Goal: Submit feedback/report problem: Submit feedback/report problem

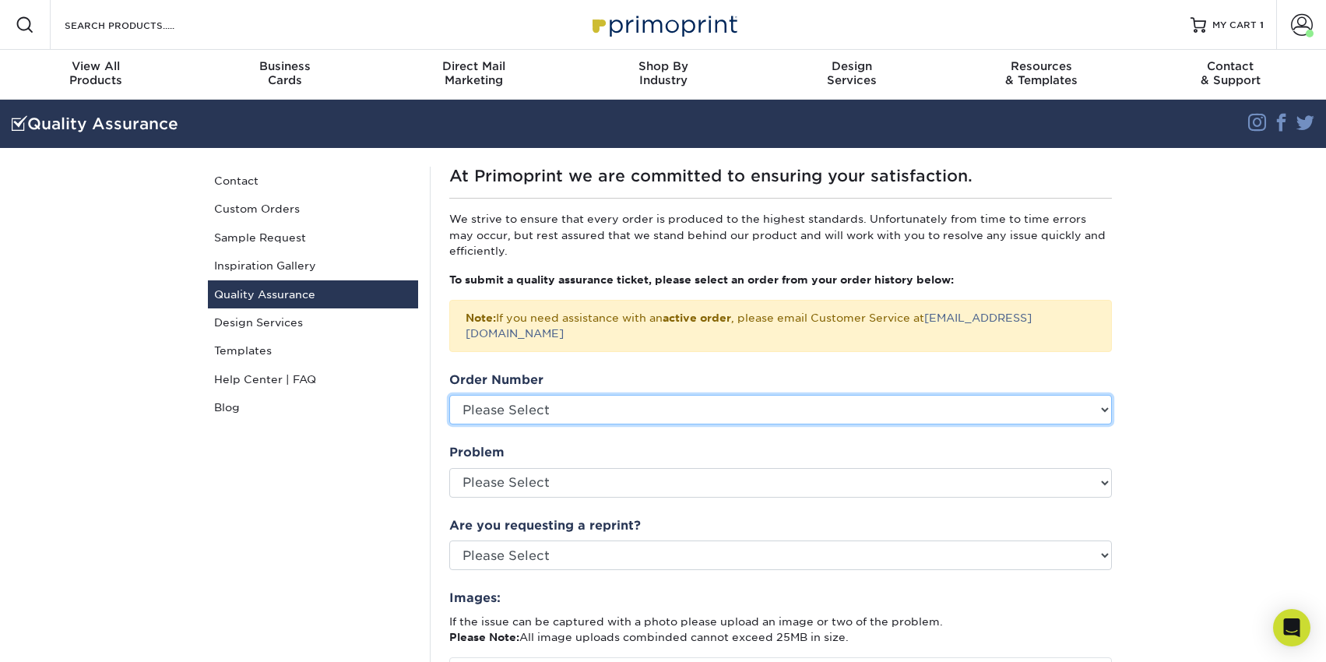
click at [512, 395] on select "Please Select 2547-102467-55967 25325-120279-55967 25325-115624-55967 2525-9254…" at bounding box center [780, 410] width 663 height 30
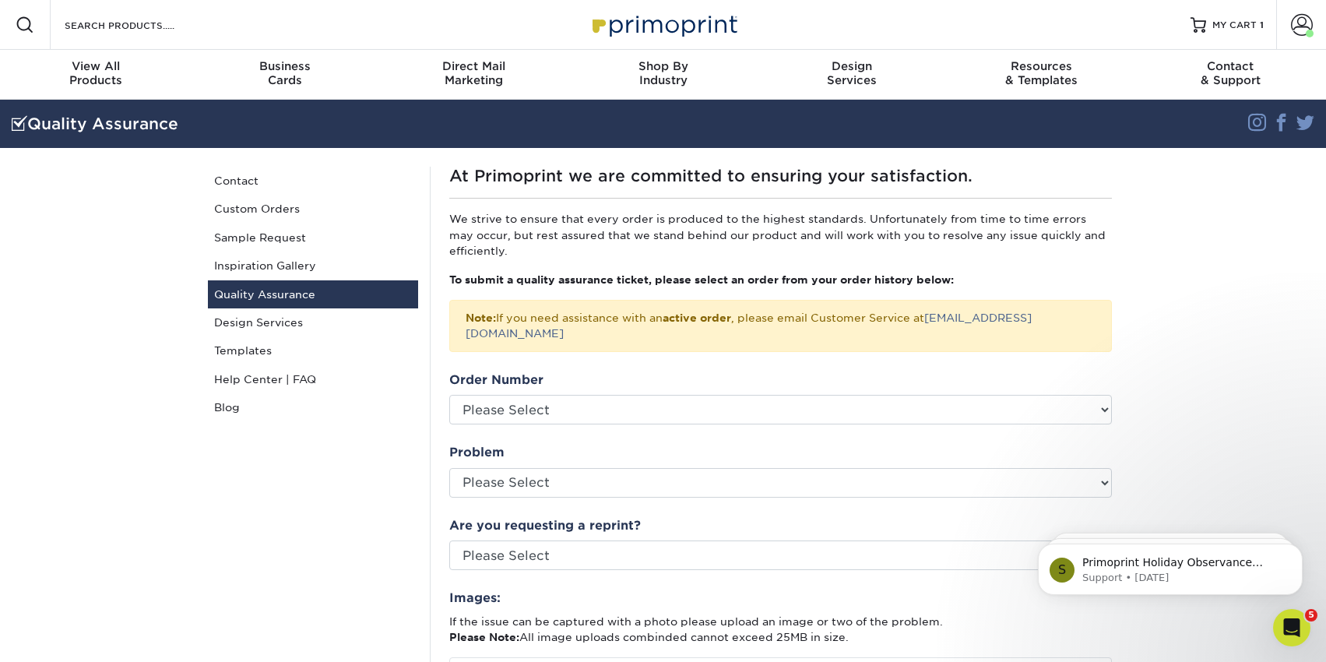
click at [424, 421] on li "Blog" at bounding box center [313, 407] width 234 height 28
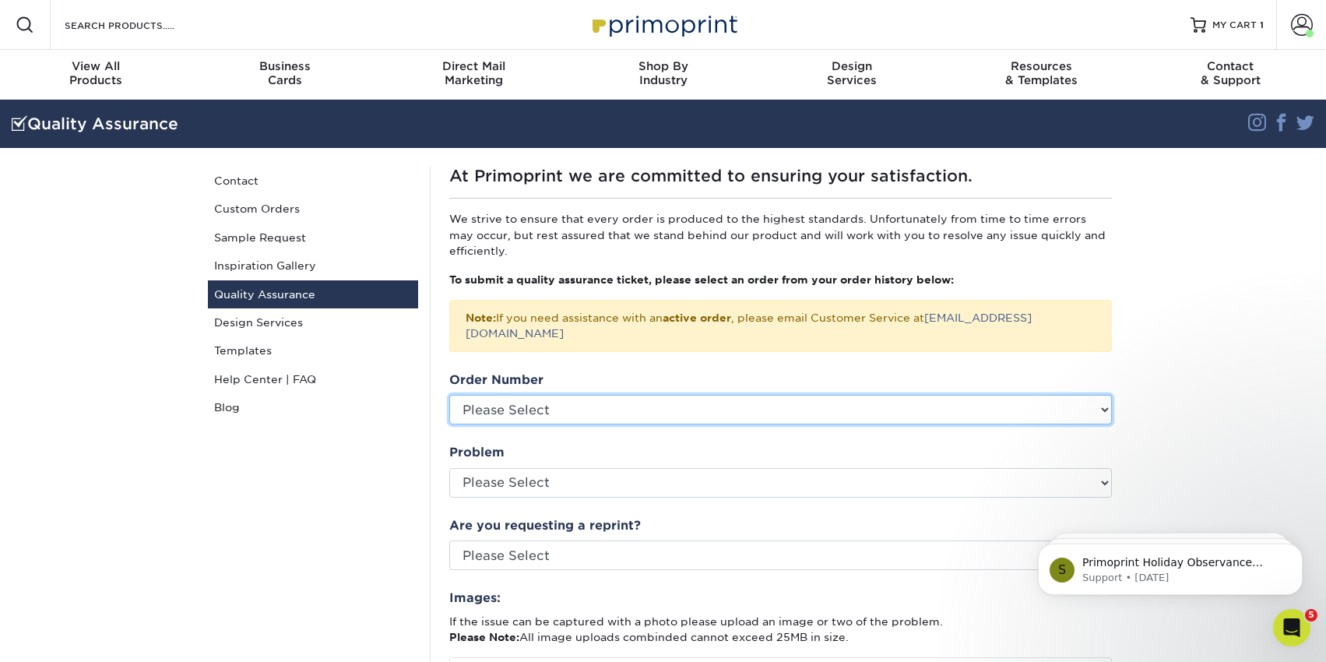
click at [563, 395] on select "Please Select 2547-102467-55967 25325-120279-55967 25325-115624-55967 2525-9254…" at bounding box center [780, 410] width 663 height 30
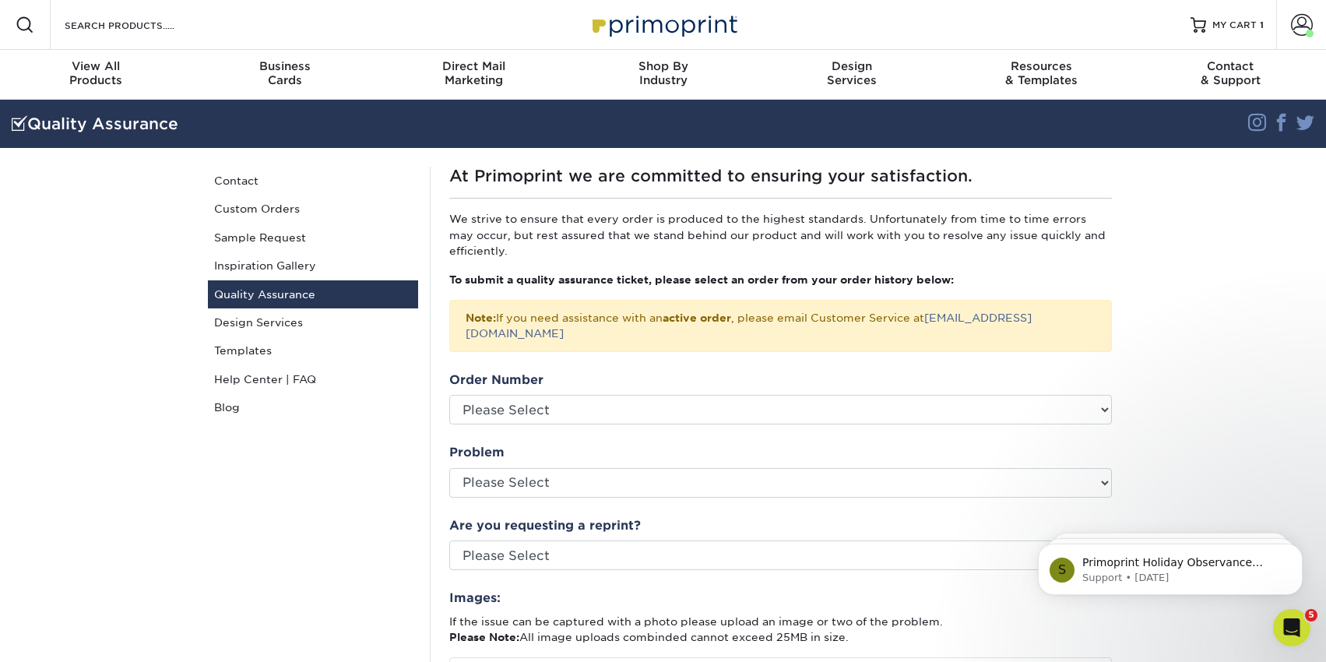
click at [1261, 188] on section "Quality Assurance Instagram Facebook Twitter Quality Assurance Contact Custom O…" at bounding box center [663, 554] width 1326 height 909
click at [223, 184] on link "Contact" at bounding box center [313, 181] width 210 height 28
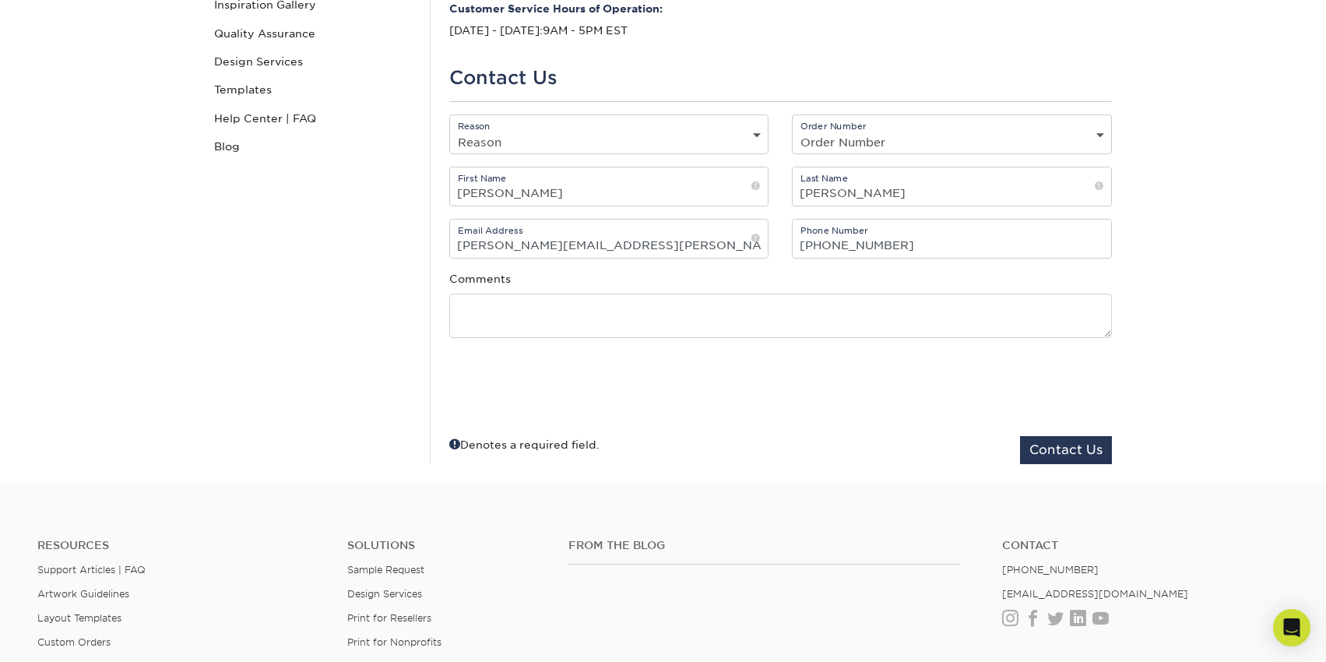
scroll to position [234, 0]
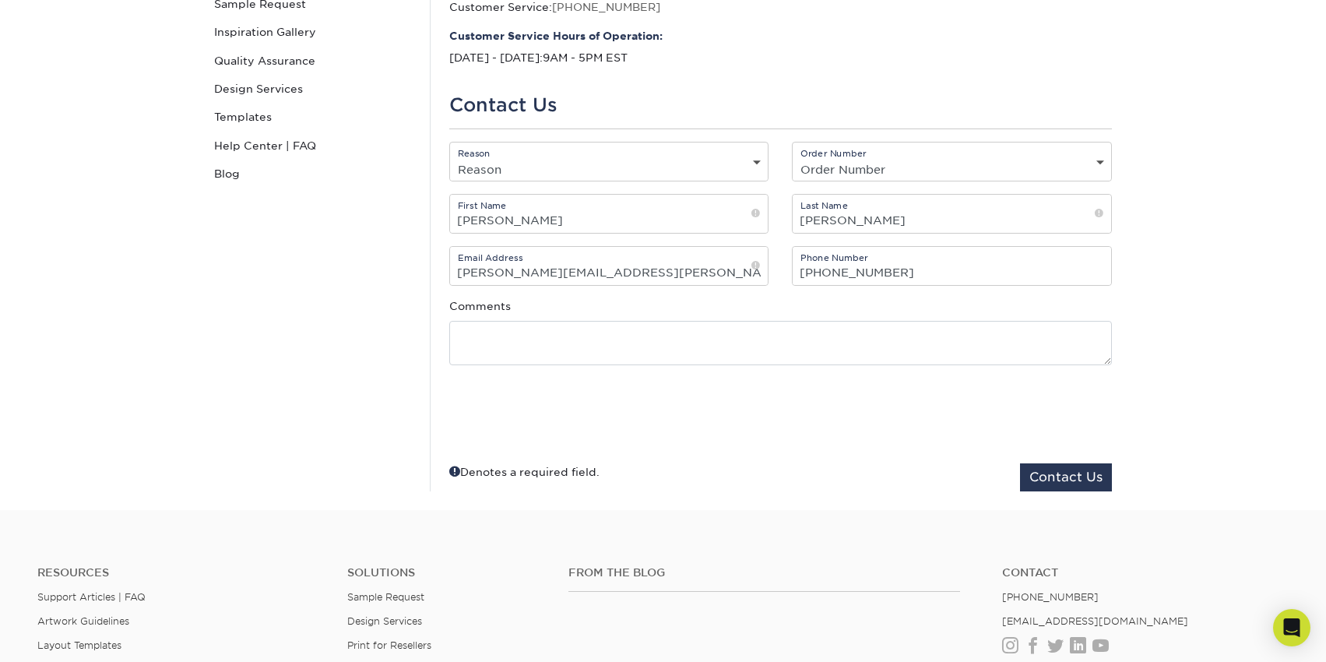
click at [625, 165] on select "Reason General File Preparation Order Status Online Design Issue with your prin…" at bounding box center [609, 169] width 318 height 23
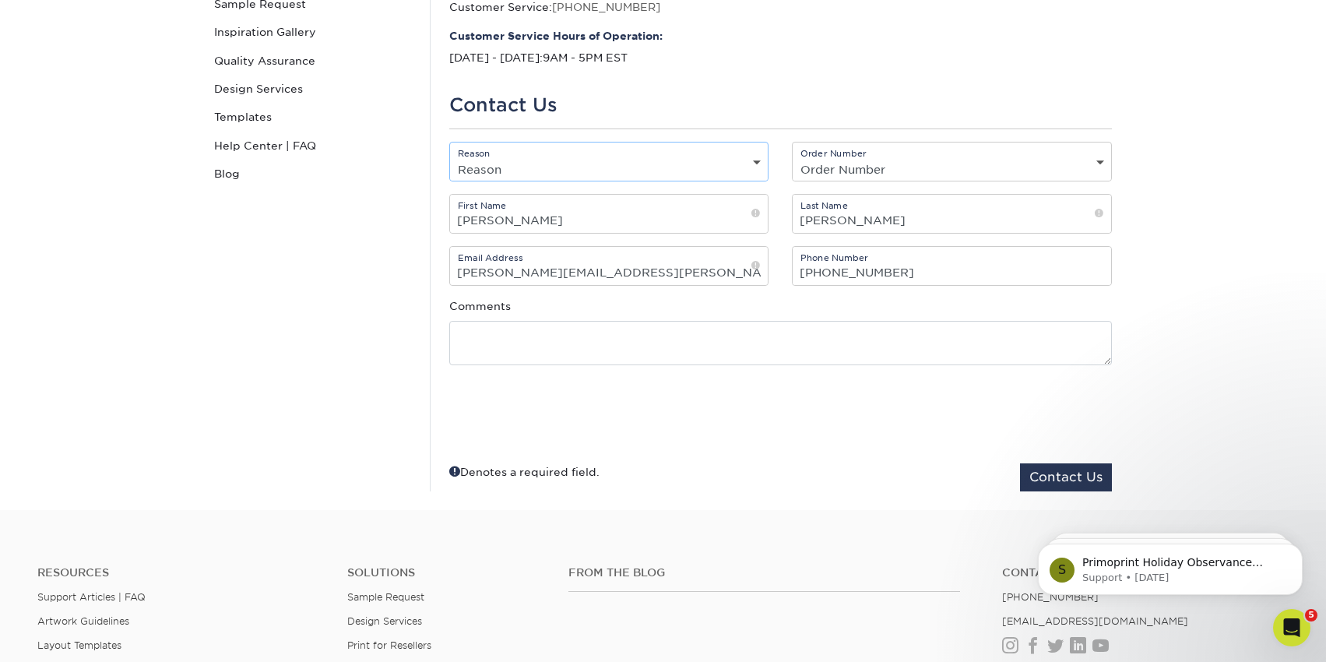
scroll to position [0, 0]
select select "Issue with your printed order"
click at [450, 158] on select "Reason General File Preparation Order Status Online Design Issue with your prin…" at bounding box center [609, 169] width 318 height 23
click at [827, 167] on select "Order Number Not Available 2547-102467-55967 25325-120279-55967 25325-115624-55…" at bounding box center [952, 169] width 318 height 23
select select "n/a"
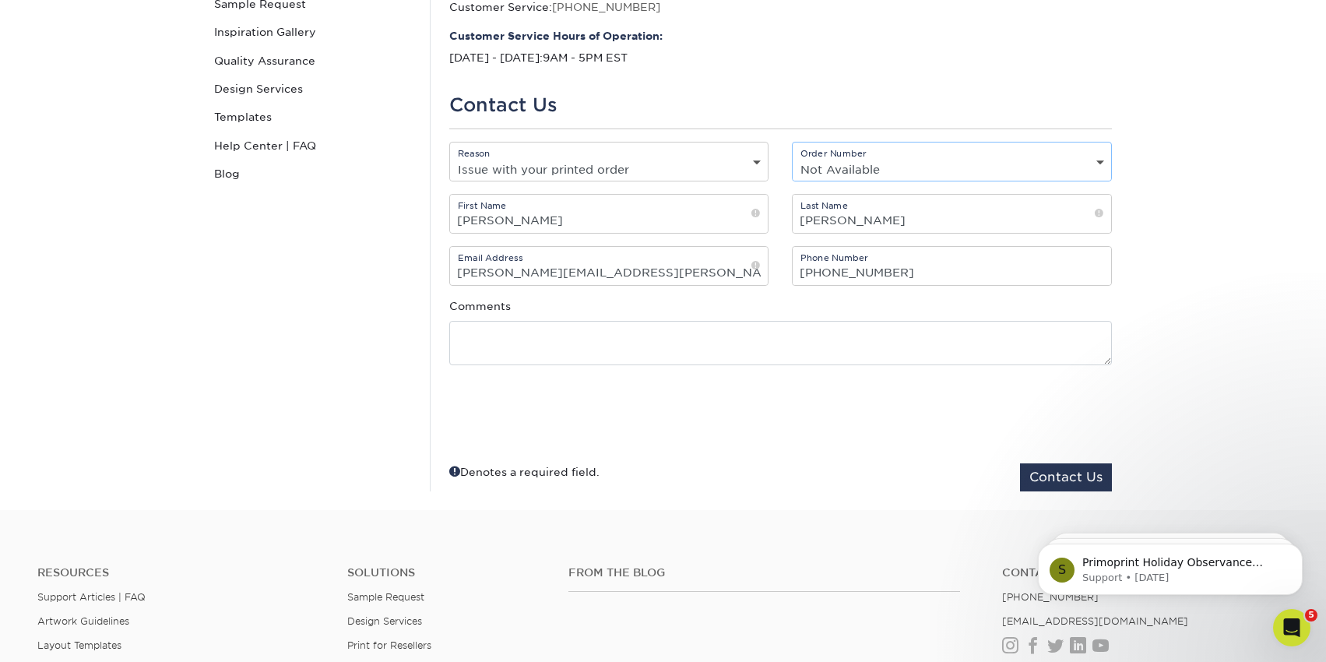
click at [793, 158] on select "Order Number Not Available 2547-102467-55967 25325-120279-55967 25325-115624-55…" at bounding box center [952, 169] width 318 height 23
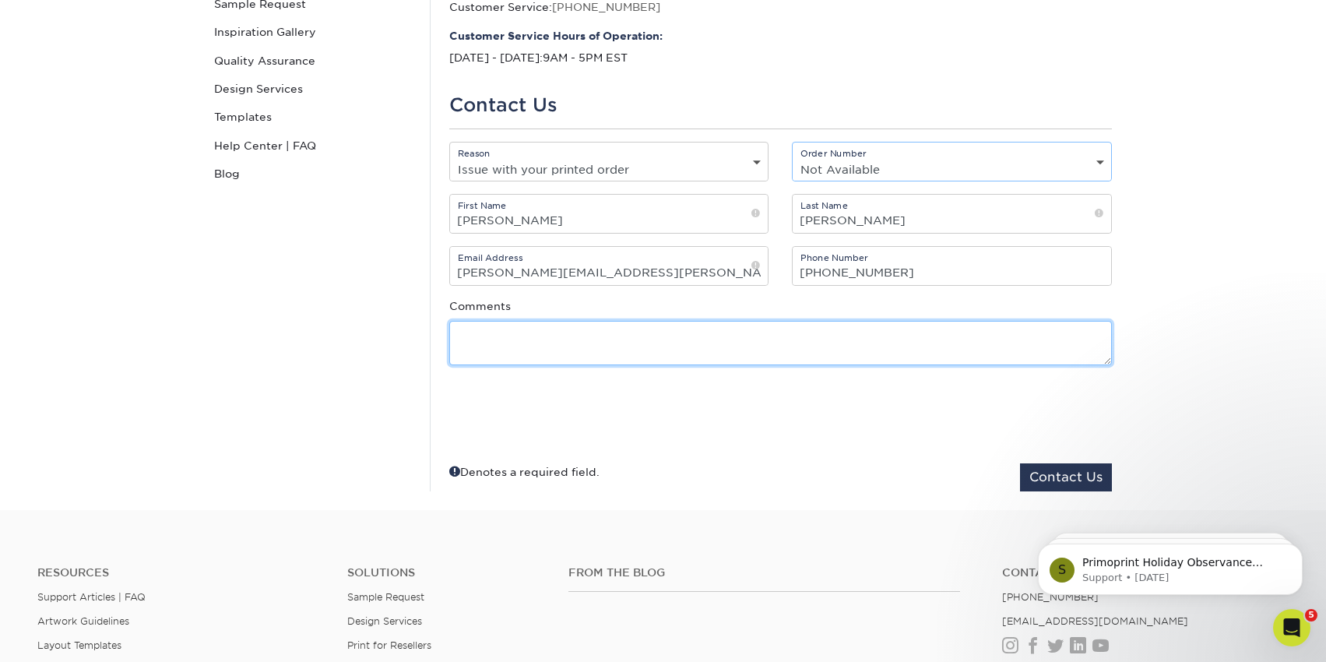
click at [596, 341] on textarea at bounding box center [780, 343] width 663 height 44
click at [625, 330] on textarea at bounding box center [780, 343] width 663 height 44
paste textarea "2586-120742-494-1 Job Name: CARE referral postcard"
click at [460, 347] on textarea "2586-120742-494-1 Job Name: CARE referral postcard" at bounding box center [780, 343] width 663 height 44
click at [839, 332] on textarea "2586-120742-494-1 Job Name: CARE referral postcard" at bounding box center [780, 343] width 663 height 44
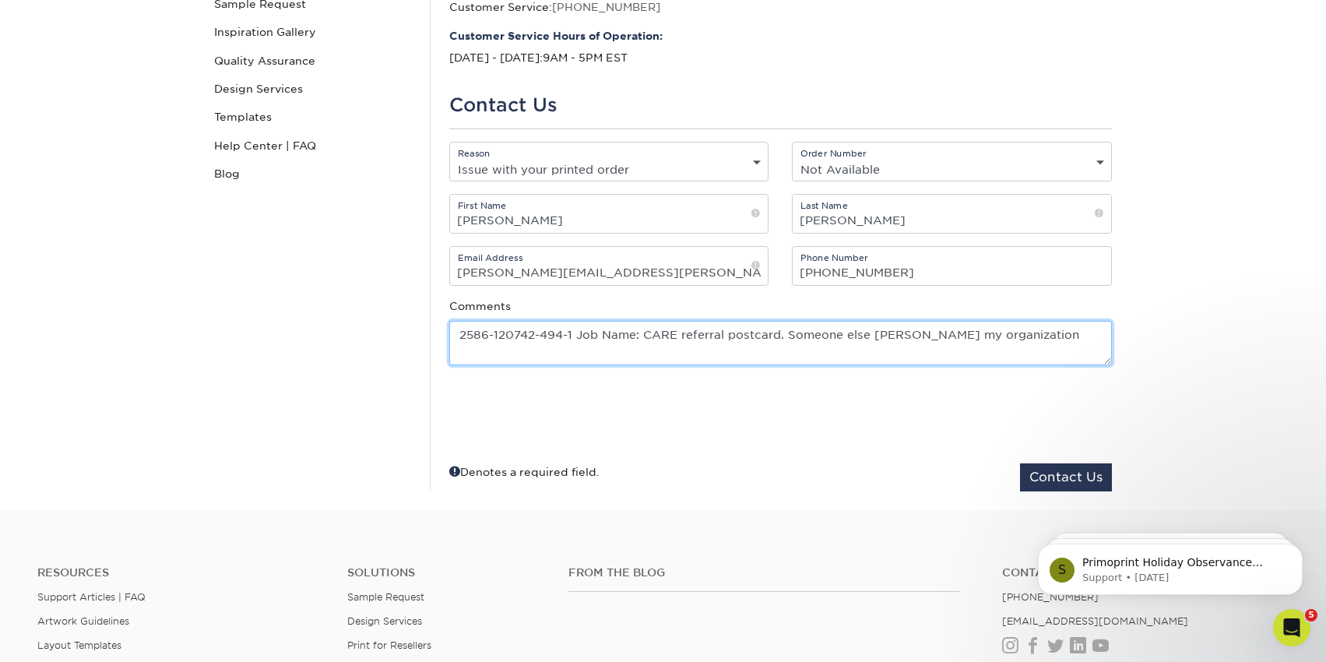
click at [878, 335] on textarea "2586-120742-494-1 Job Name: CARE referral postcard. Someone else [PERSON_NAME] …" at bounding box center [780, 343] width 663 height 44
click at [885, 333] on textarea "2586-120742-494-1 Job Name: CARE referral postcard. Someone else [PERSON_NAME] …" at bounding box center [780, 343] width 663 height 44
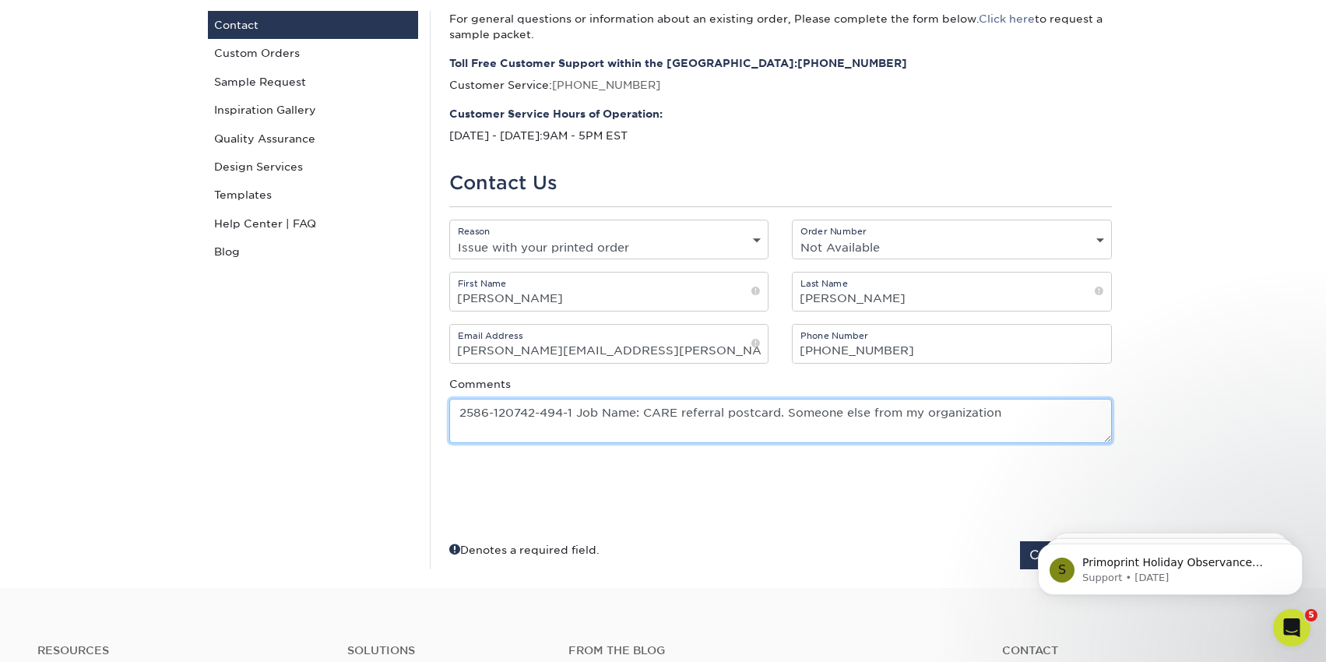
click at [1014, 406] on textarea "2586-120742-494-1 Job Name: CARE referral postcard. Someone else from my organi…" at bounding box center [780, 421] width 663 height 44
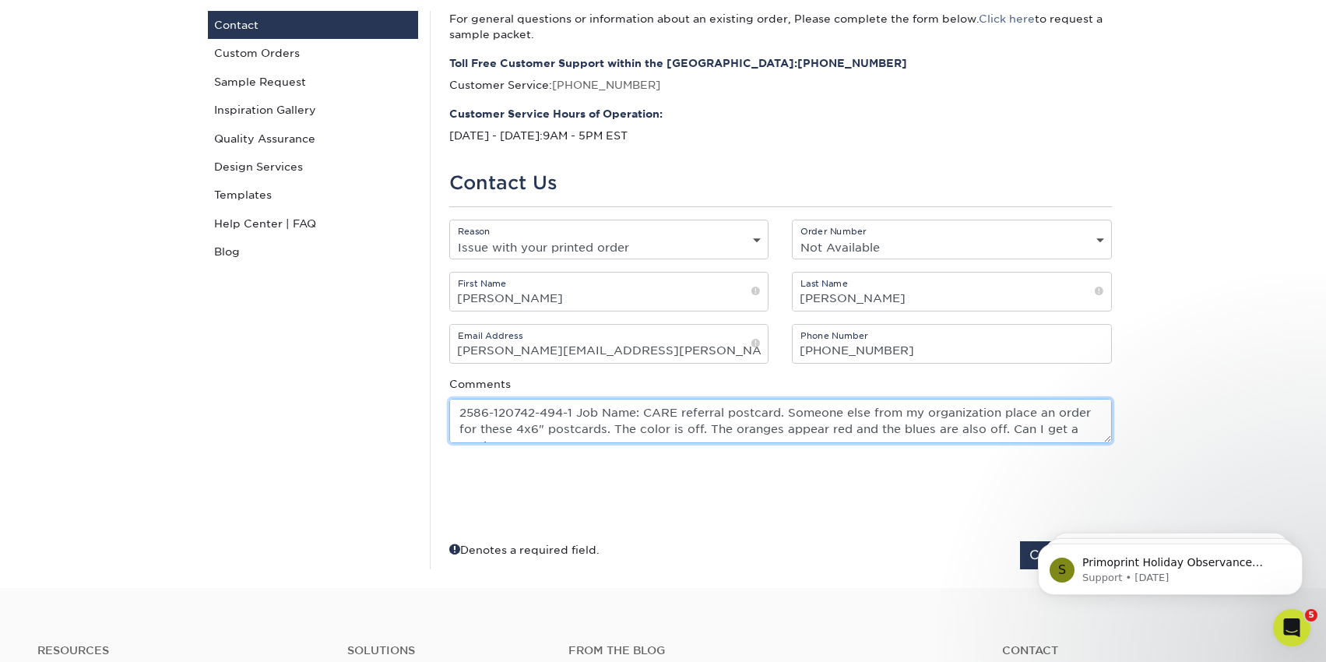
scroll to position [10, 0]
type textarea "2586-120742-494-1 Job Name: CARE referral postcard. Someone else from my organi…"
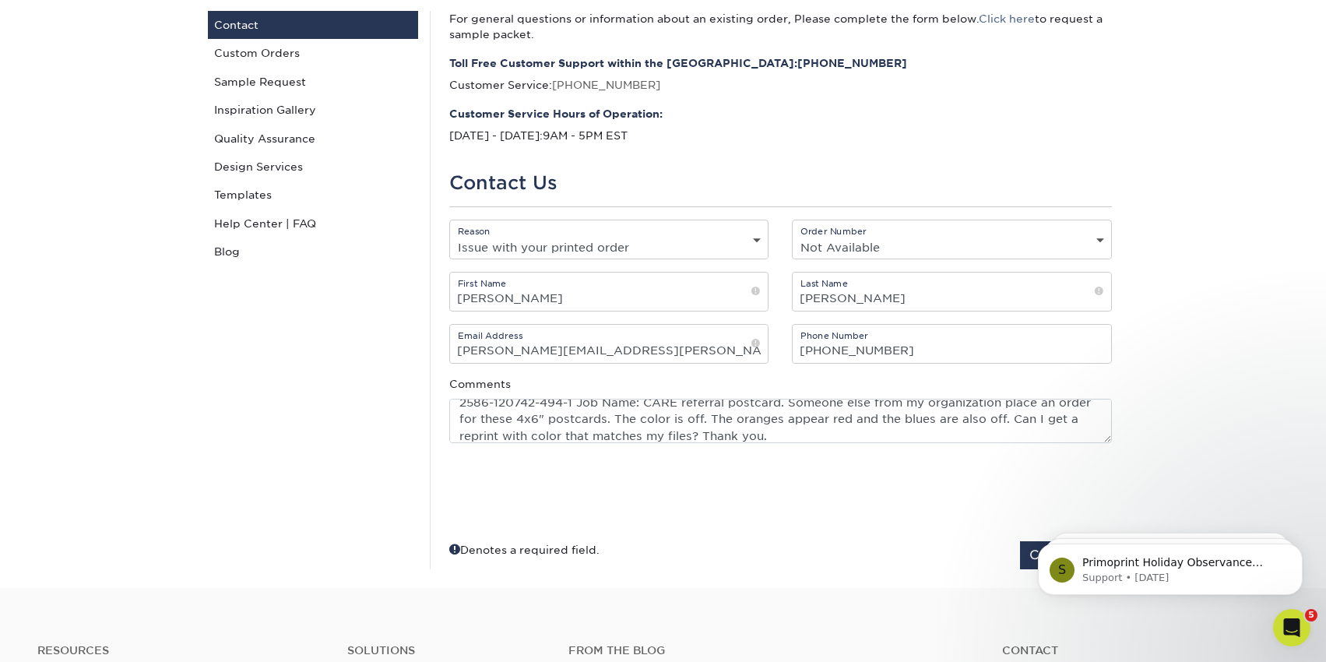
click at [1222, 440] on section "Contact Us Instagram Facebook Twitter Contact Us Contact Custom Orders Sample R…" at bounding box center [663, 266] width 1326 height 644
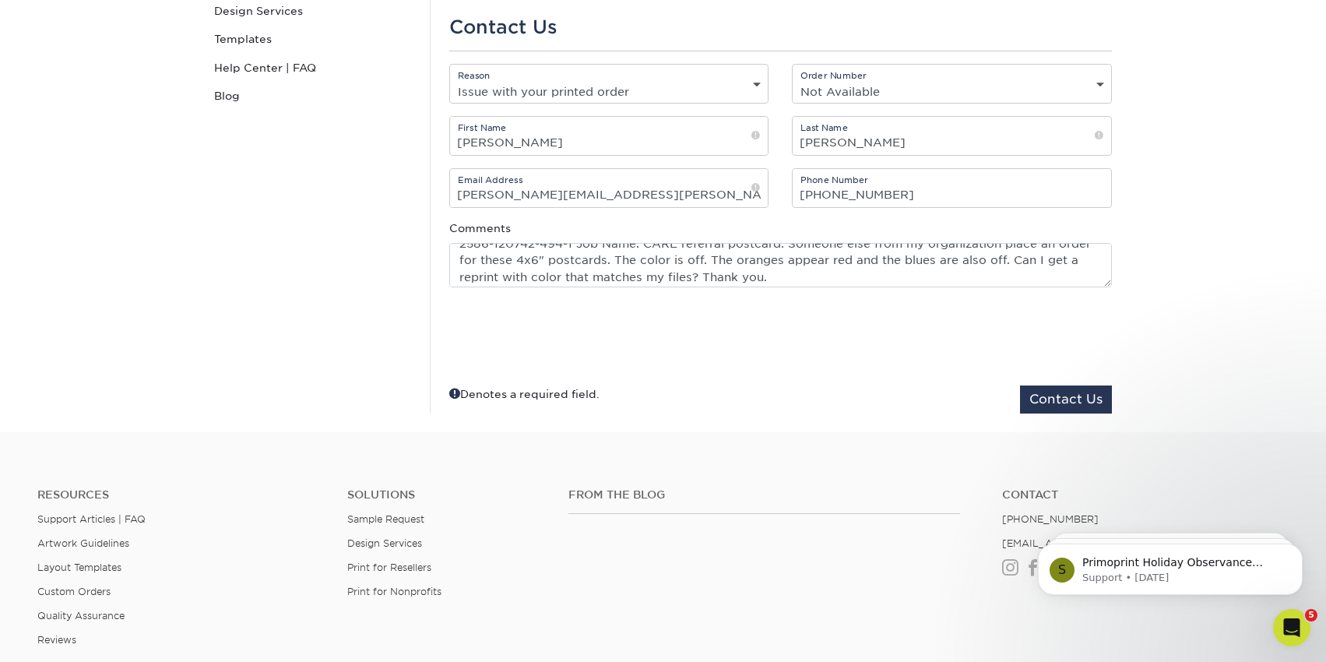
scroll to position [17, 0]
click at [1048, 396] on button "Contact Us" at bounding box center [1066, 399] width 92 height 28
